Goal: Navigation & Orientation: Find specific page/section

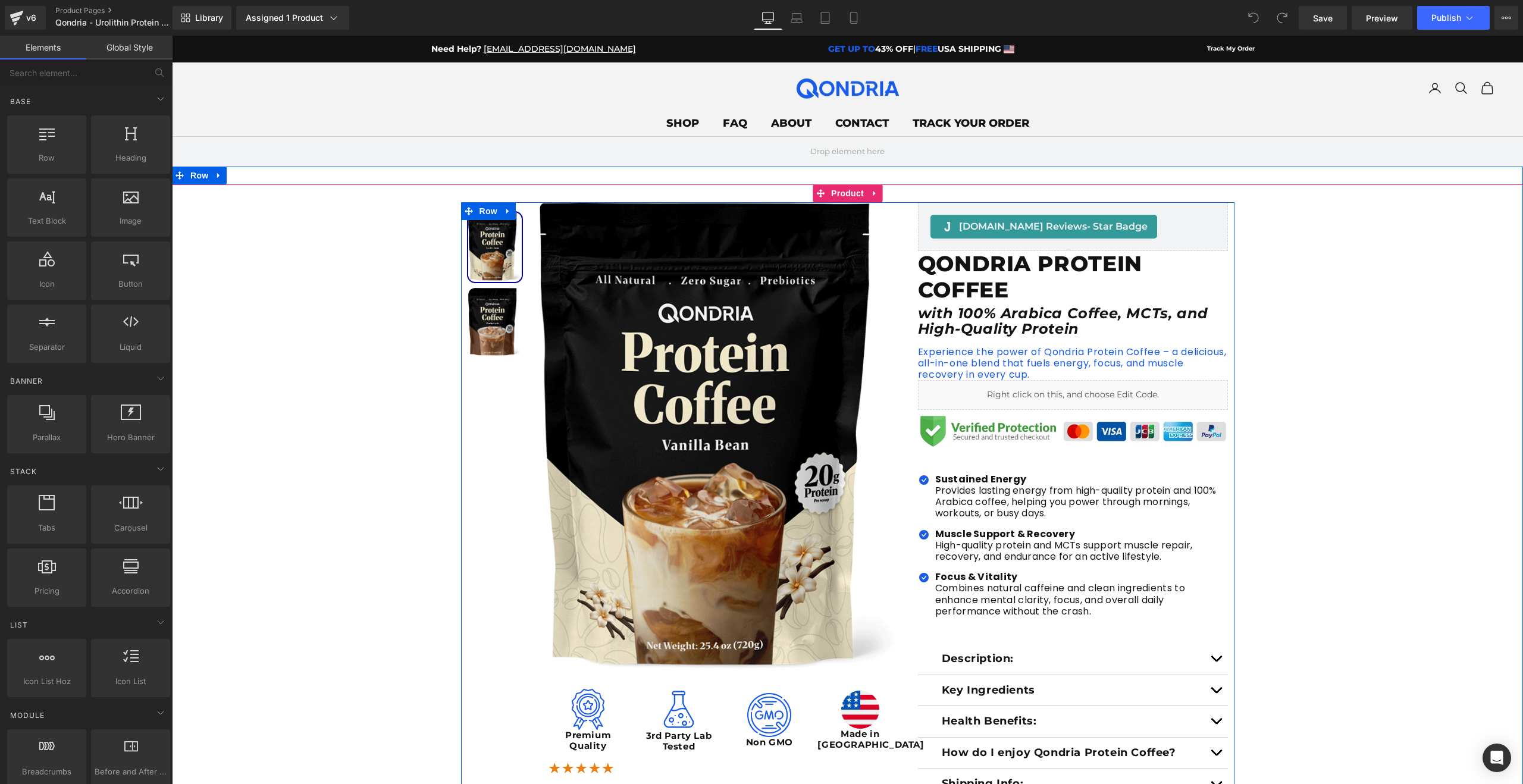
scroll to position [6, 0]
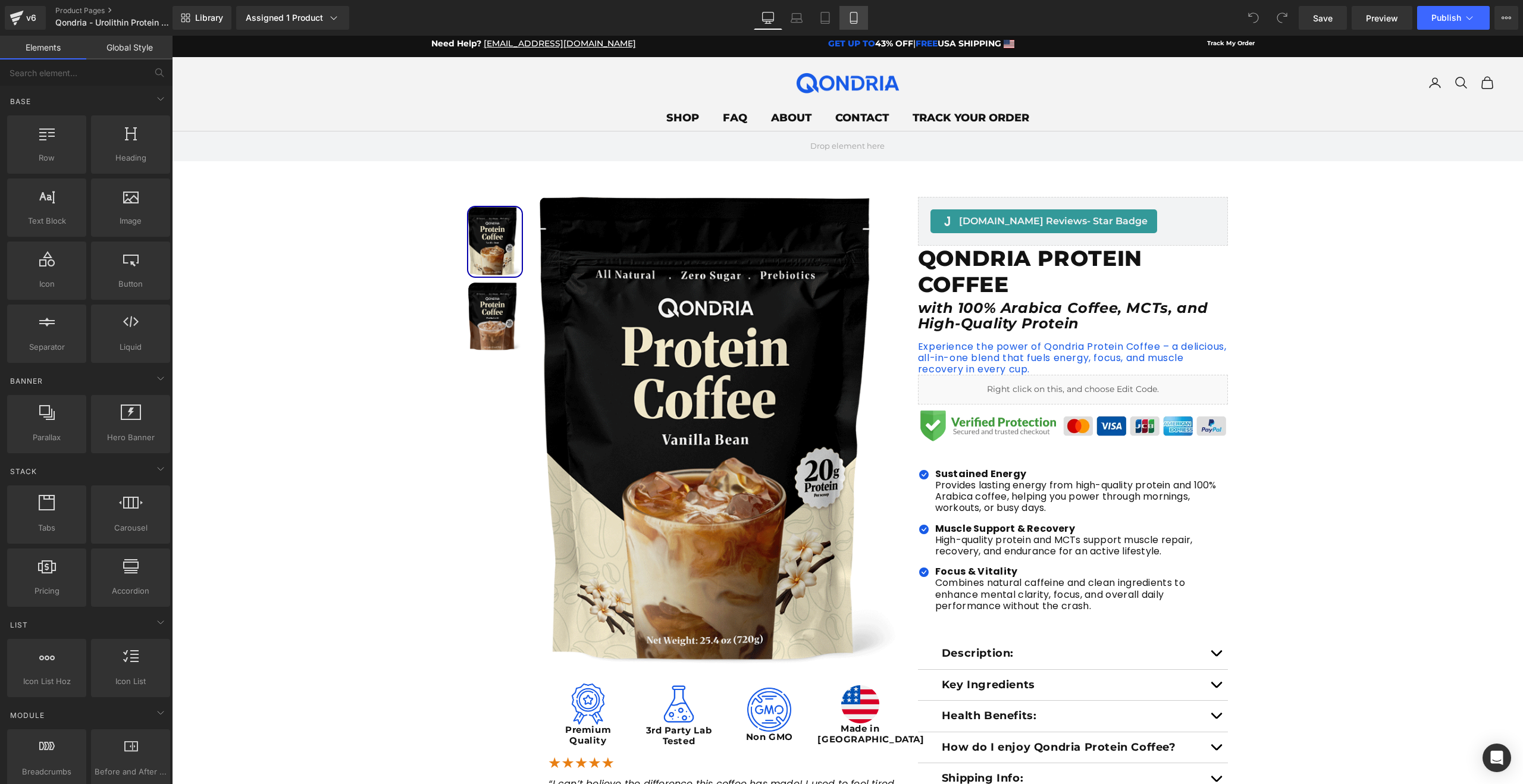
click at [855, 16] on icon at bounding box center [853, 17] width 12 height 12
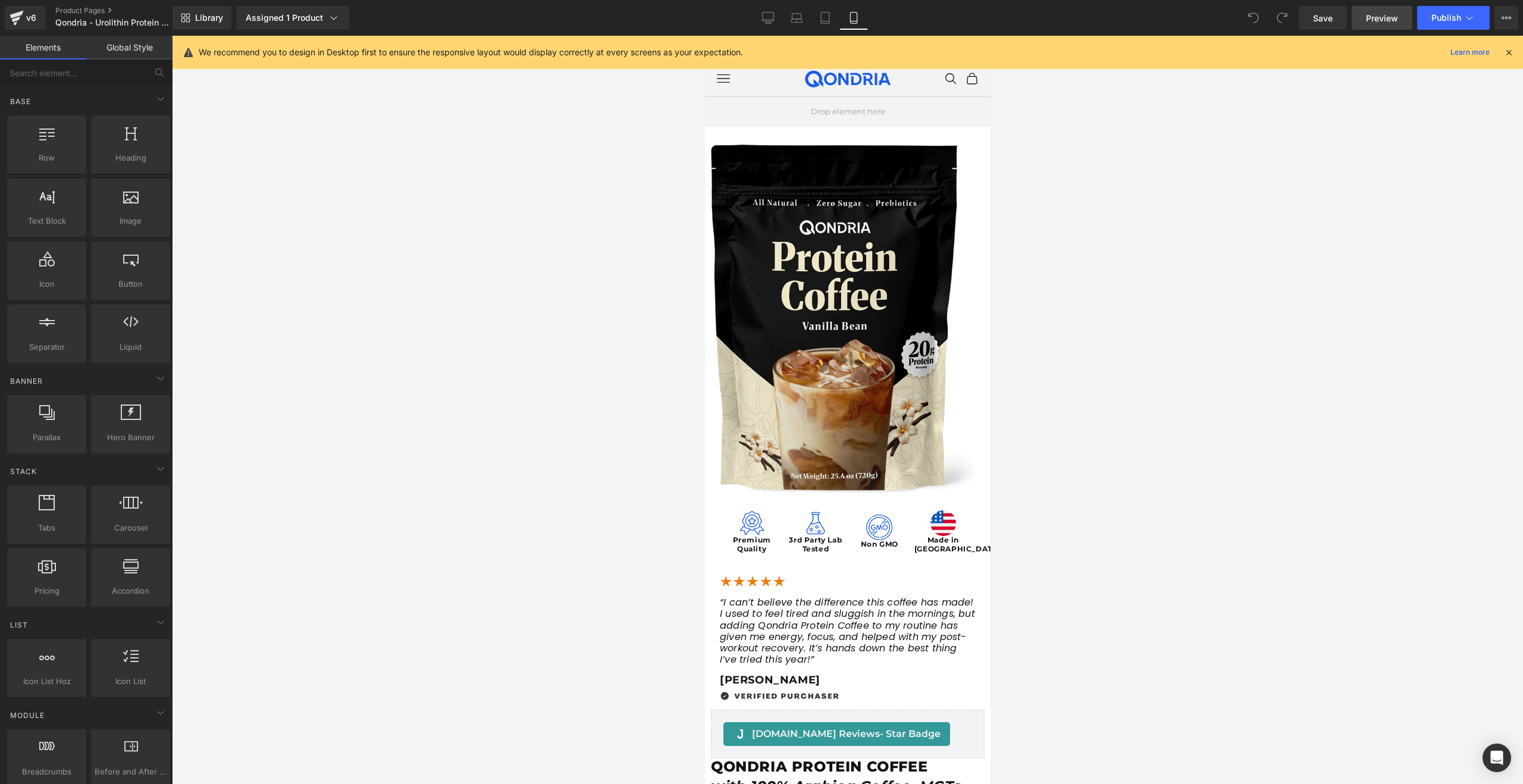
scroll to position [1, 0]
click at [1502, 20] on icon at bounding box center [1506, 17] width 9 height 9
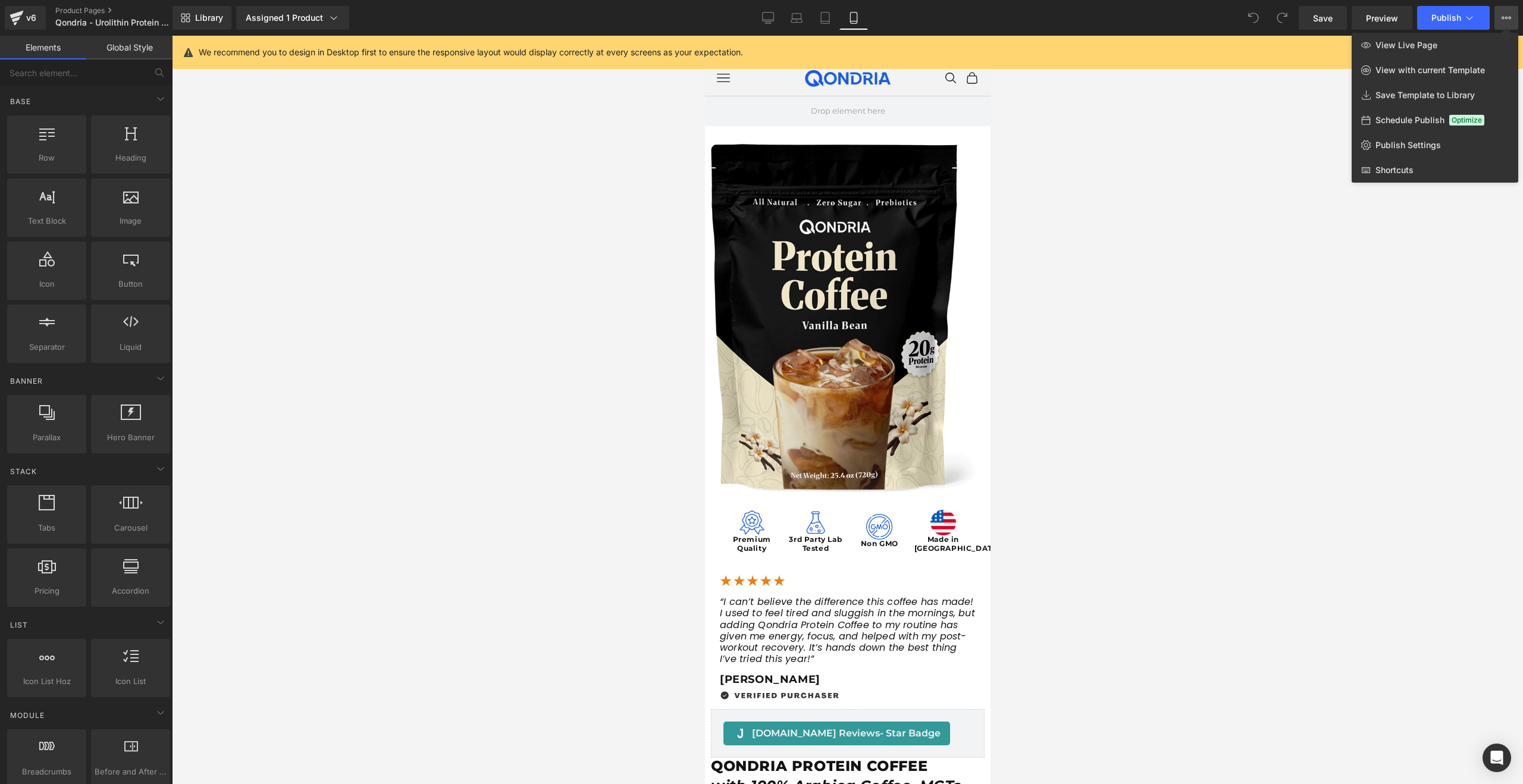
click at [1438, 46] on link "View Live Page" at bounding box center [1434, 45] width 166 height 25
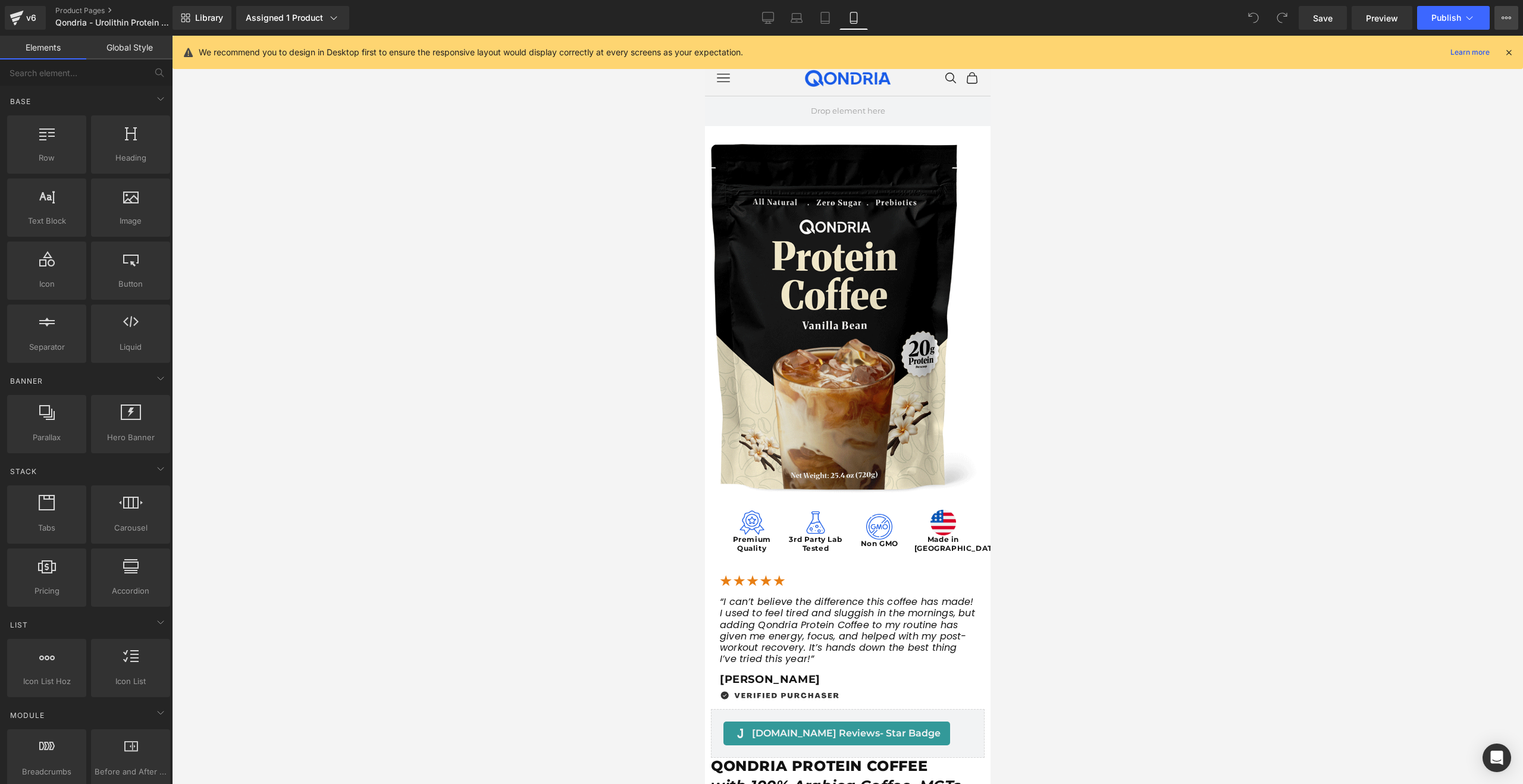
click at [1514, 18] on button "View Live Page View with current Template Save Template to Library Schedule Pub…" at bounding box center [1506, 18] width 24 height 24
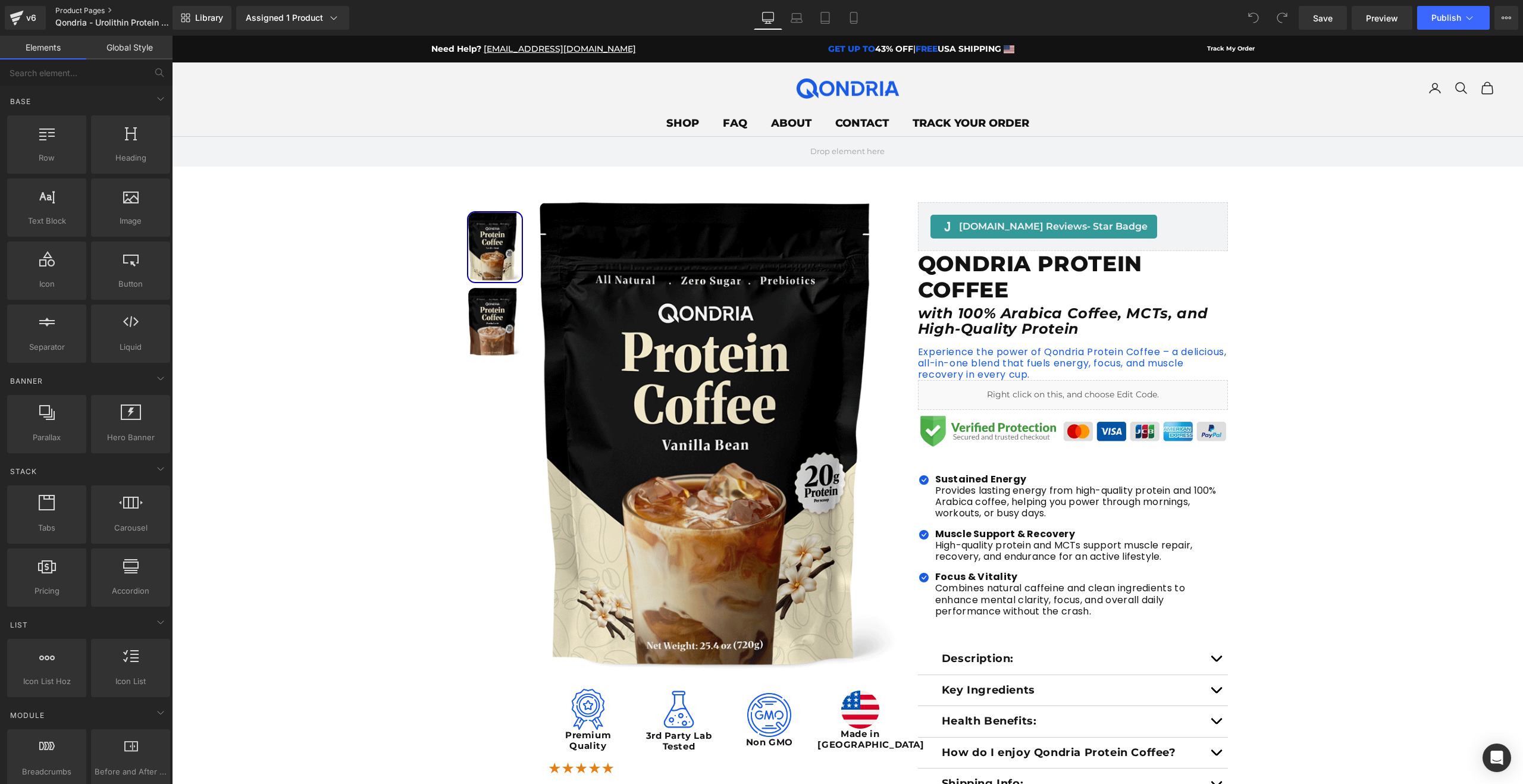
click at [89, 8] on link "Product Pages" at bounding box center [124, 11] width 137 height 9
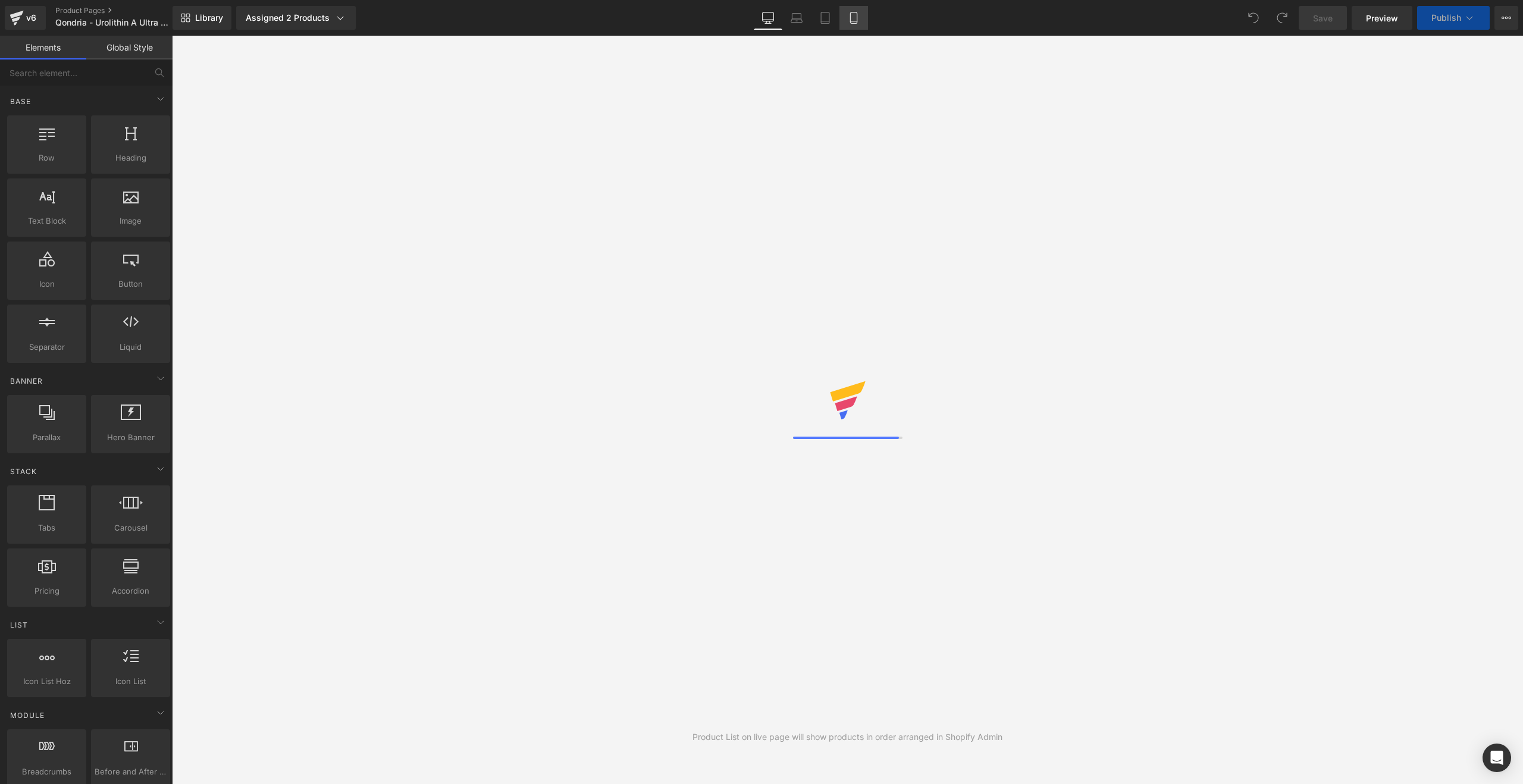
click at [852, 15] on icon at bounding box center [853, 17] width 12 height 12
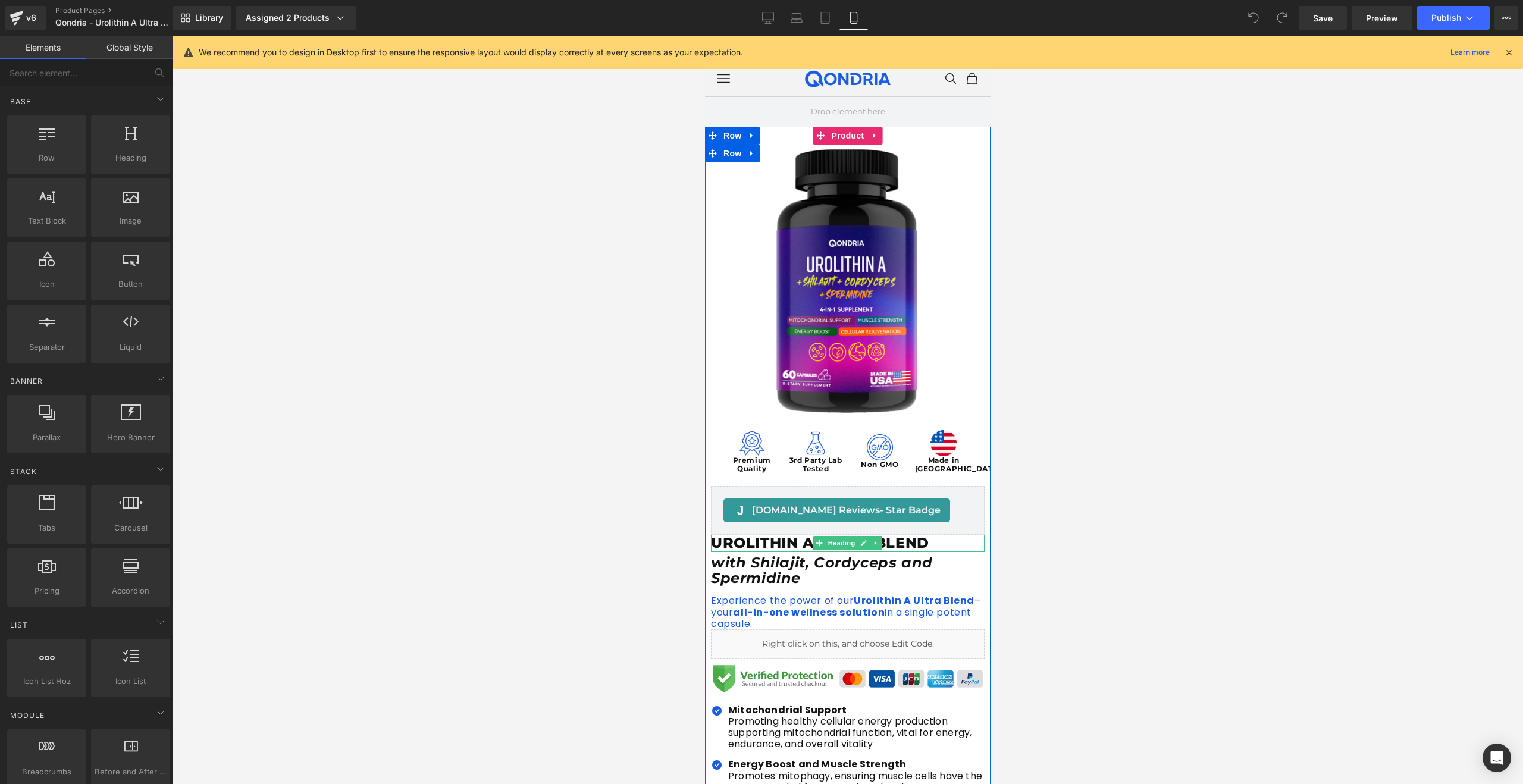
click at [728, 543] on h1 "UROLITHIN A ULTRA BLEND" at bounding box center [847, 543] width 274 height 17
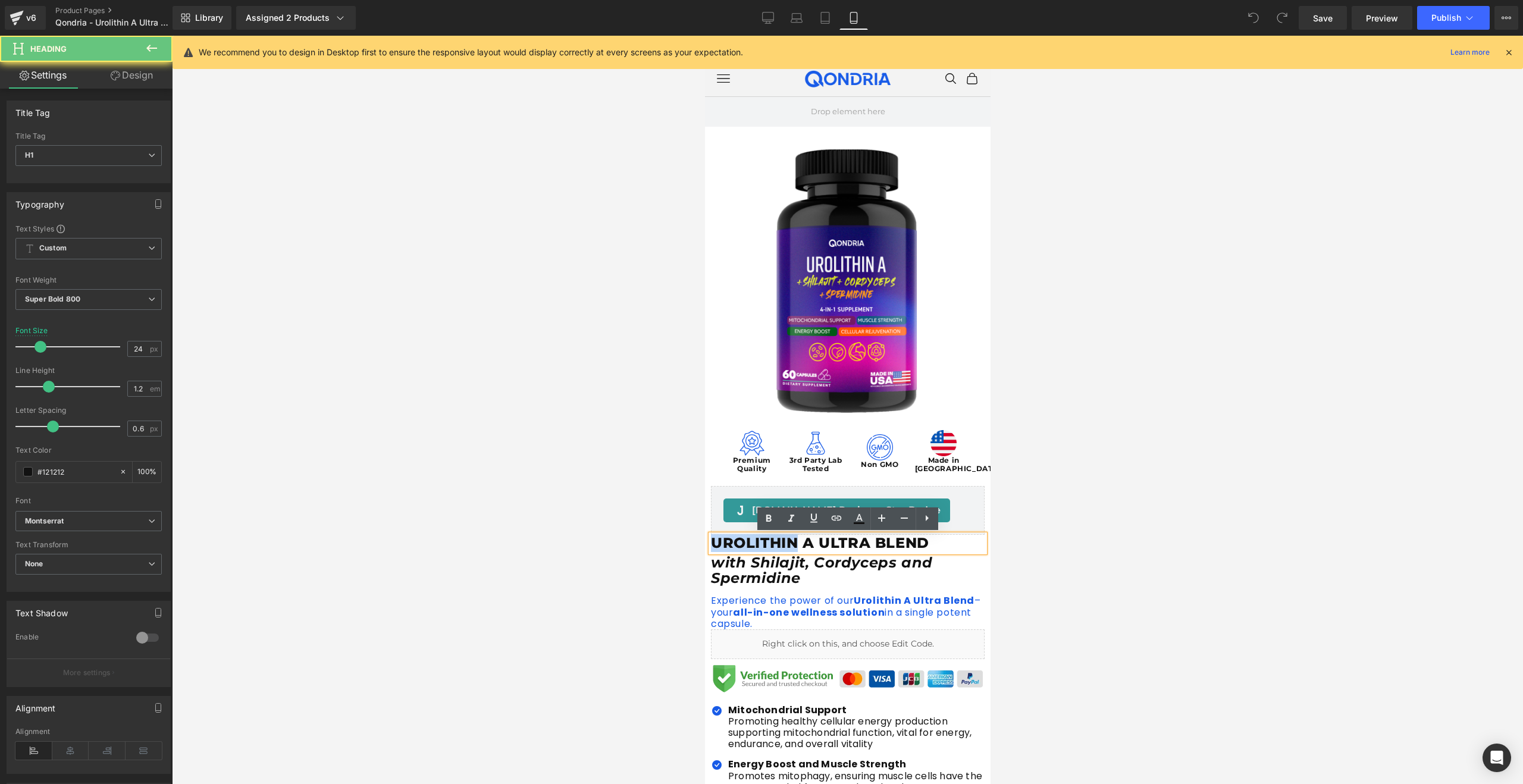
click at [728, 543] on h1 "UROLITHIN A ULTRA BLEND" at bounding box center [847, 543] width 274 height 17
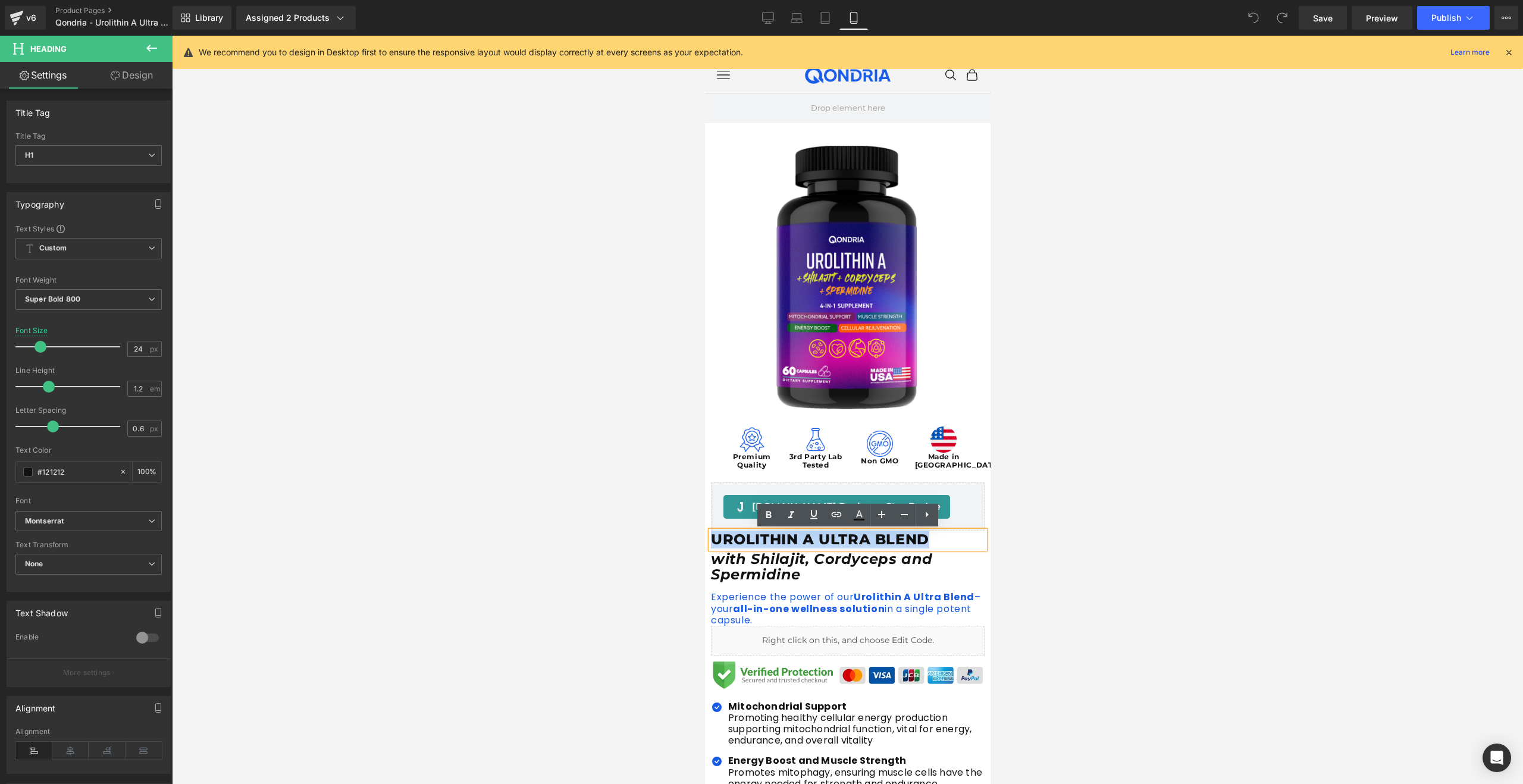
scroll to position [2, 0]
click at [800, 581] on div at bounding box center [847, 581] width 274 height 3
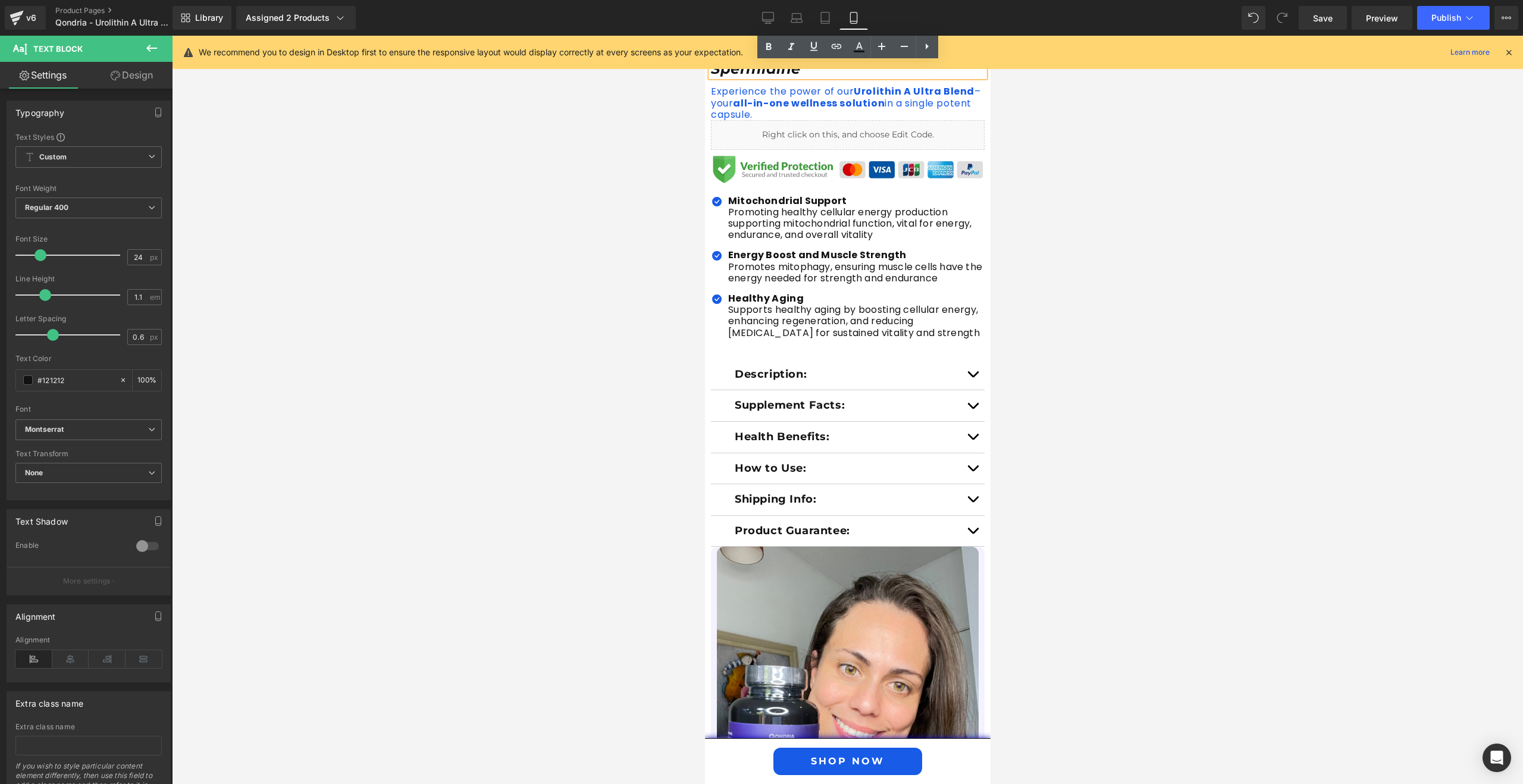
scroll to position [0, 0]
